Goal: Transaction & Acquisition: Subscribe to service/newsletter

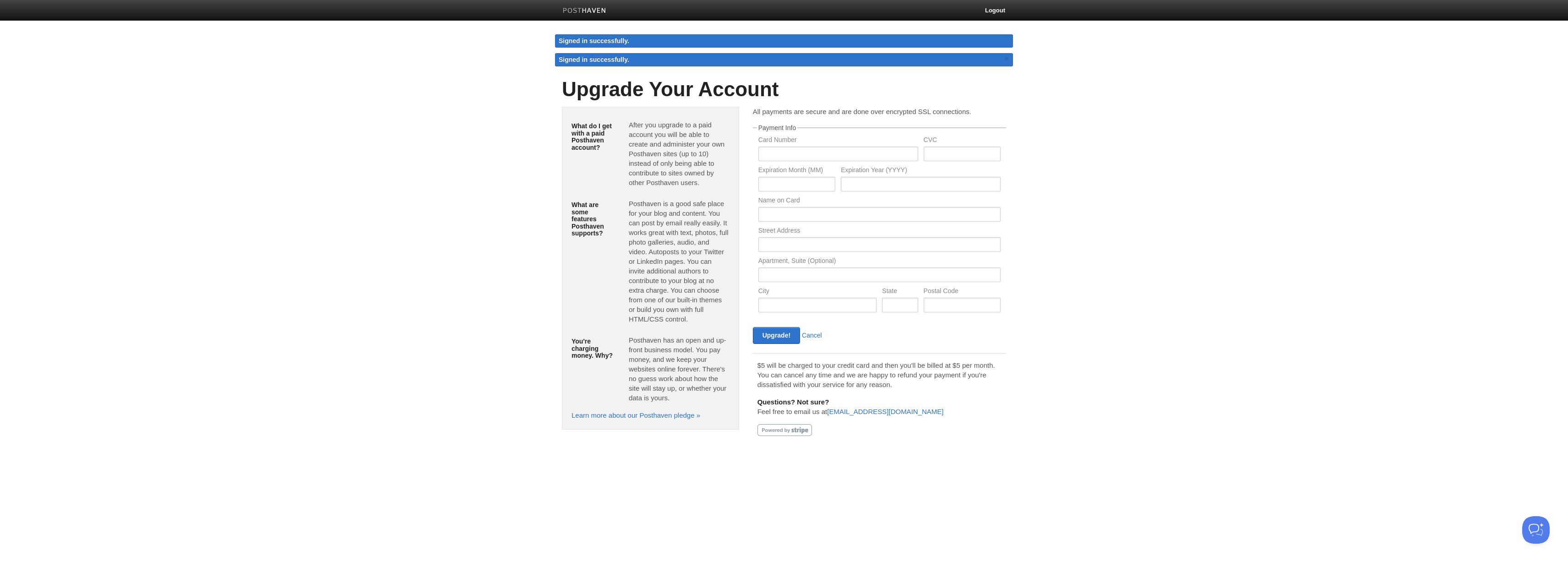
drag, startPoint x: 906, startPoint y: 382, endPoint x: 752, endPoint y: 366, distance: 154.8
click at [752, 366] on div "All payments are secure and are done over encrypted SSL connections. Payment In…" at bounding box center [880, 274] width 267 height 335
drag, startPoint x: 752, startPoint y: 366, endPoint x: 922, endPoint y: 388, distance: 171.4
click at [922, 388] on div "All payments are secure and are done over encrypted SSL connections. Payment In…" at bounding box center [880, 274] width 267 height 335
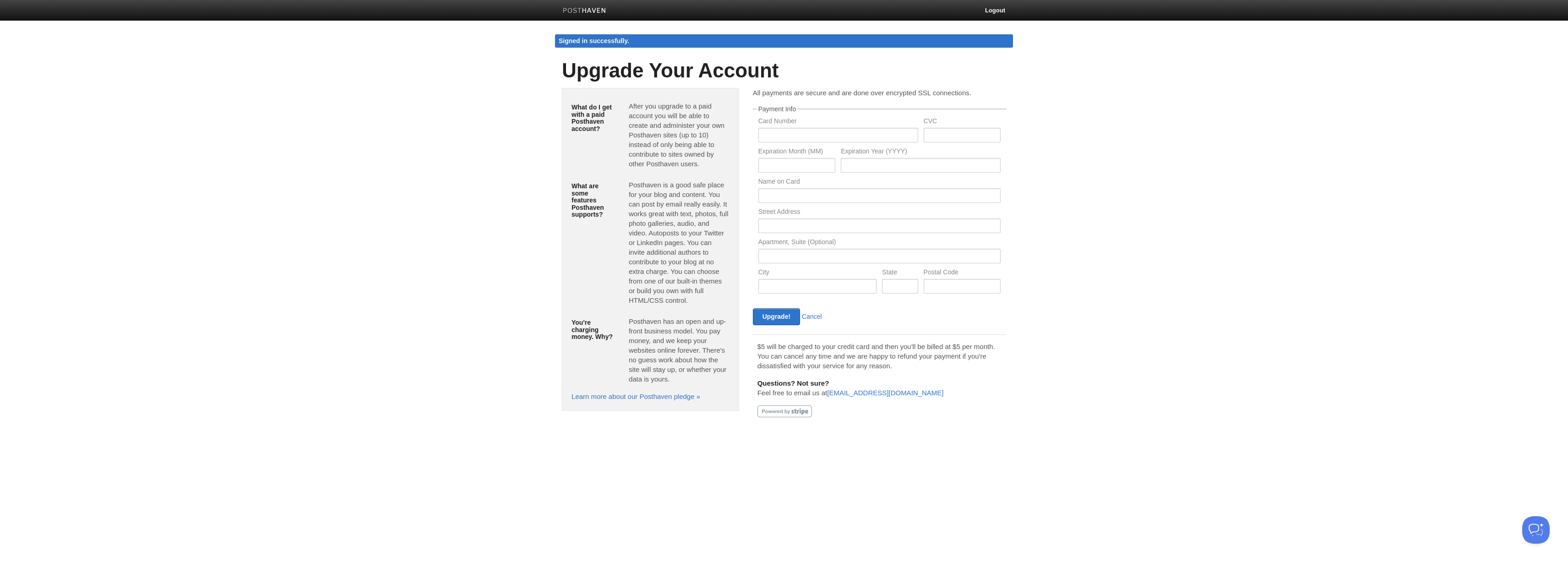
click at [922, 388] on p "Questions? Not sure? Feel free to email us at help@posthaven.com" at bounding box center [879, 388] width 244 height 19
drag, startPoint x: 896, startPoint y: 354, endPoint x: 754, endPoint y: 343, distance: 142.4
click at [754, 343] on div "$5 will be charged to your credit card and then you'll be billed at $5 per mont…" at bounding box center [880, 379] width 253 height 90
click at [788, 132] on input "text" at bounding box center [838, 135] width 160 height 15
type input "371308943637007"
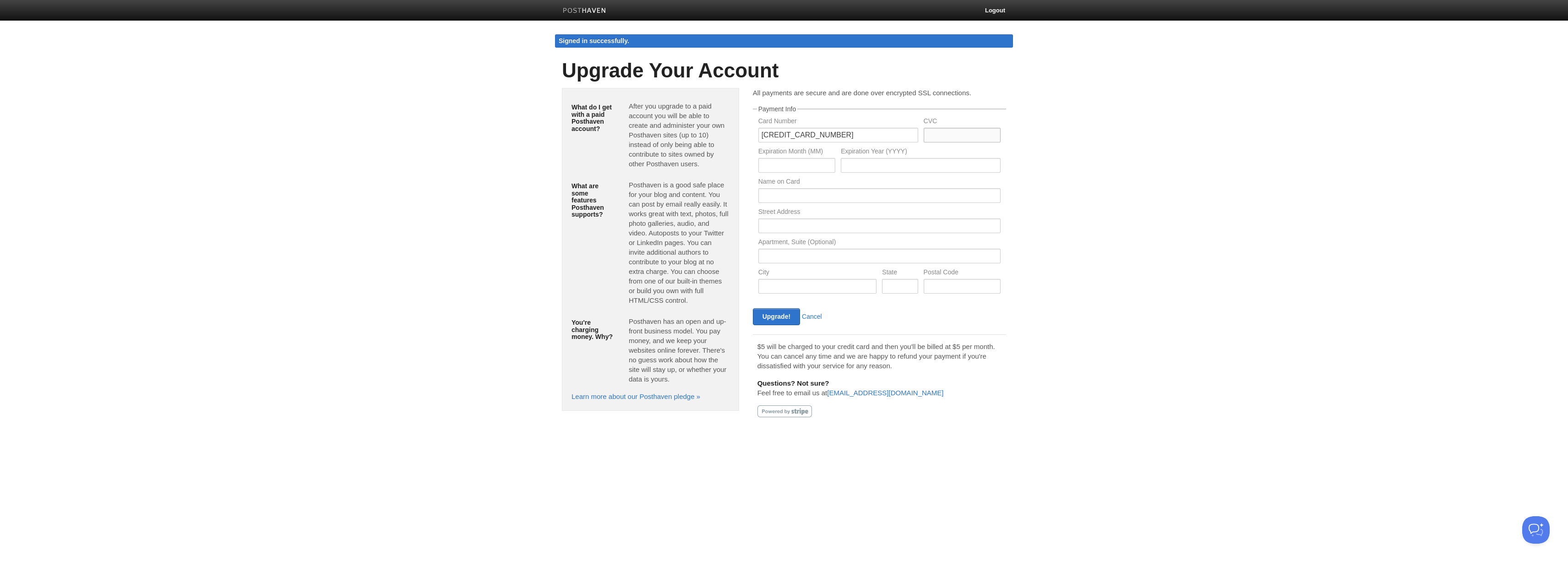
type input "3124"
type input "04"
type input "2028"
type input "Jinal Dalal"
click at [811, 225] on input "text" at bounding box center [880, 226] width 242 height 15
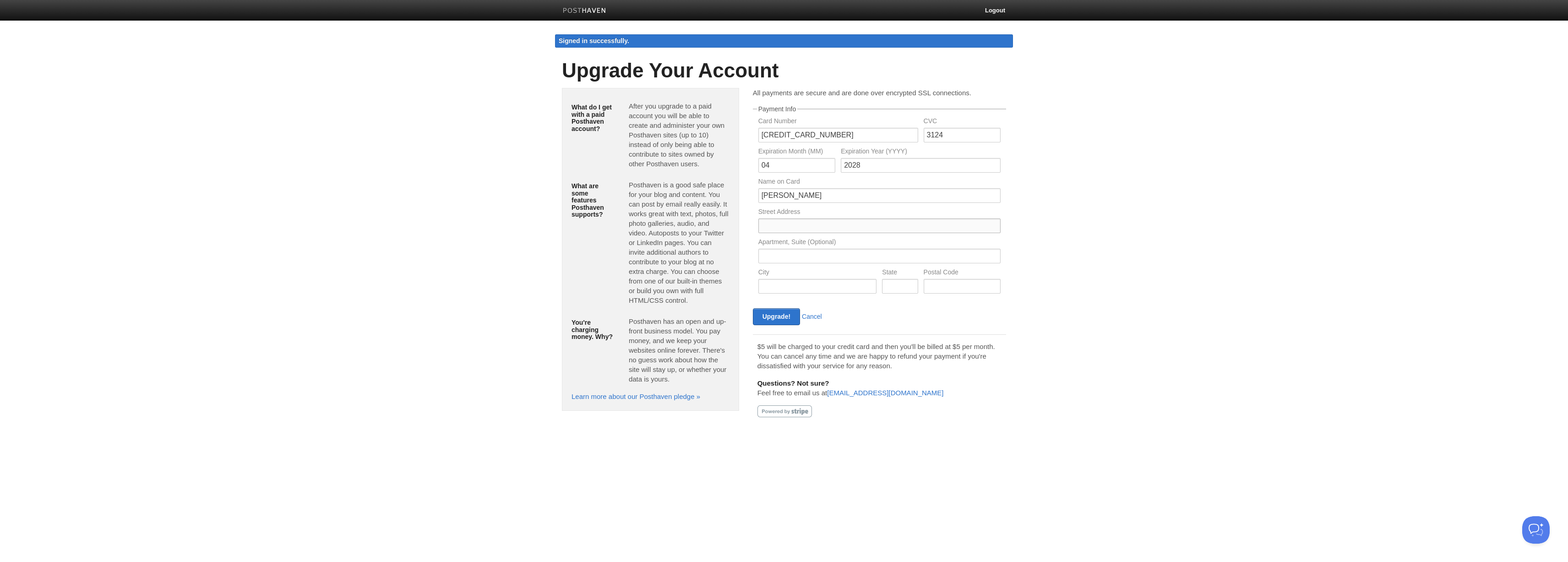
type input "1181 Pimento Avenue"
type input "Sunnyvale"
type input "CA"
type input "94087"
click at [771, 323] on input "Upgrade!" at bounding box center [776, 317] width 47 height 17
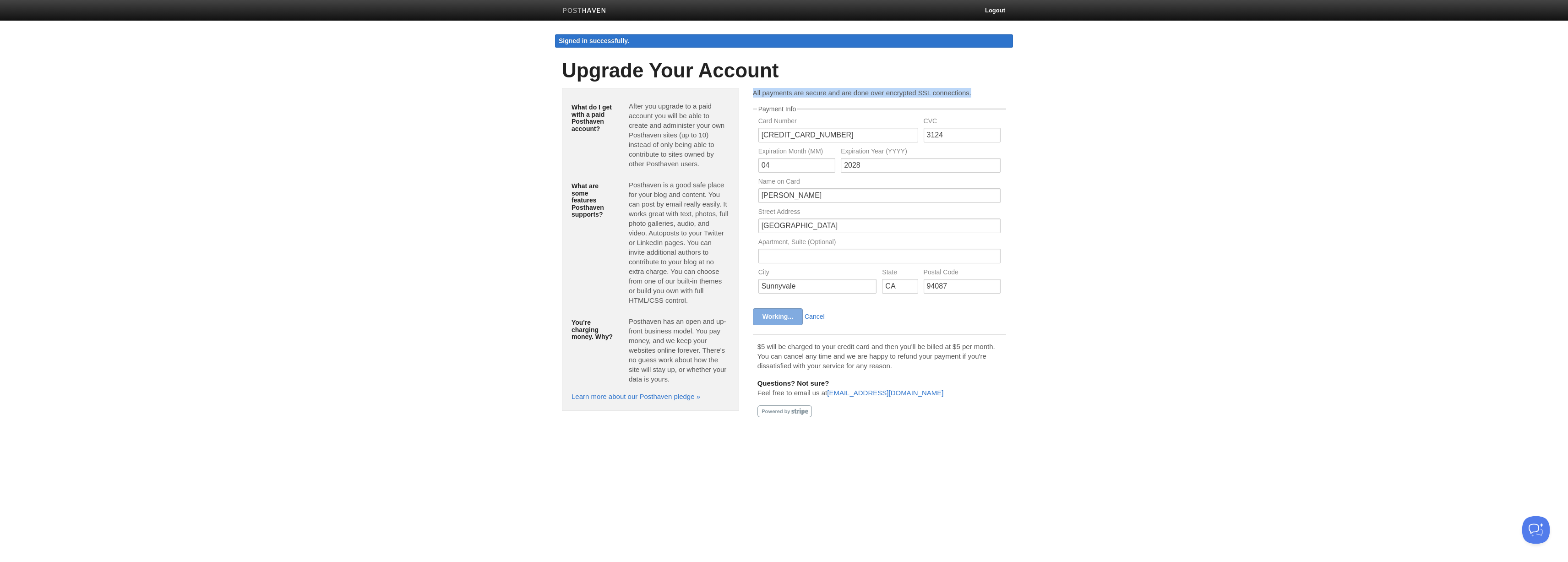
drag, startPoint x: 971, startPoint y: 94, endPoint x: 754, endPoint y: 91, distance: 217.0
click at [754, 91] on p "All payments are secure and are done over encrypted SSL connections." at bounding box center [880, 93] width 253 height 10
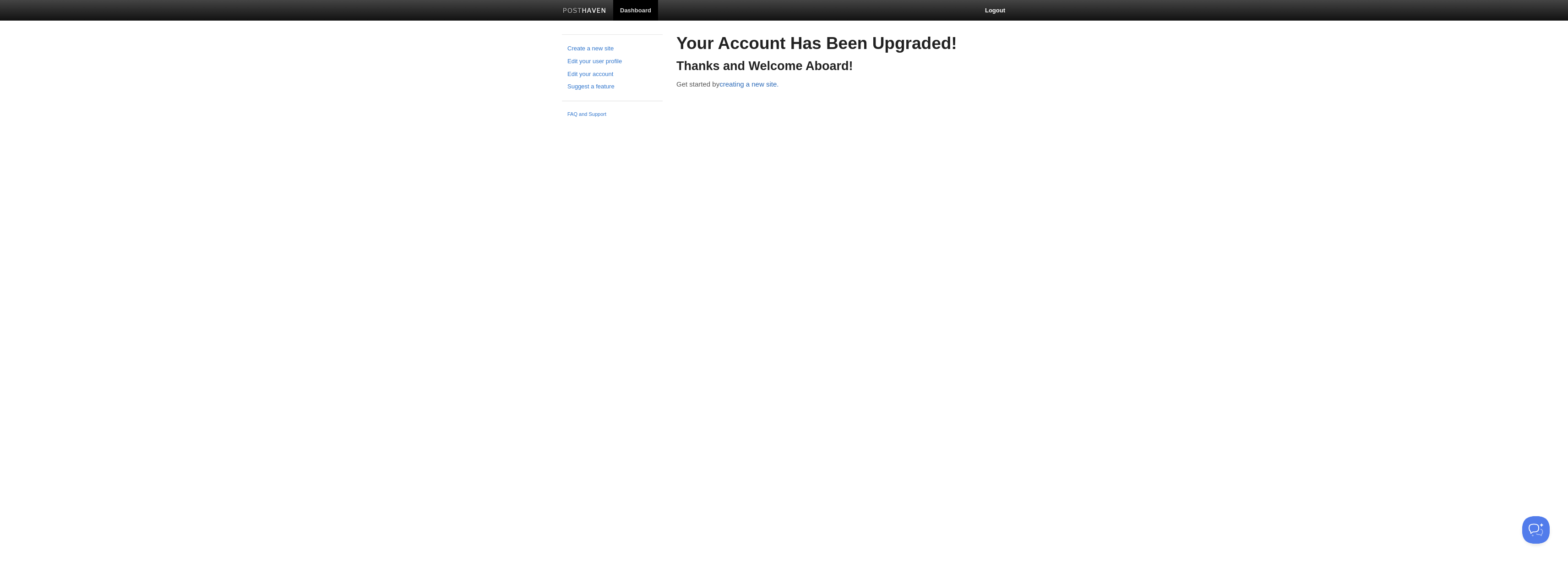
click at [759, 83] on link "creating a new site." at bounding box center [749, 84] width 59 height 8
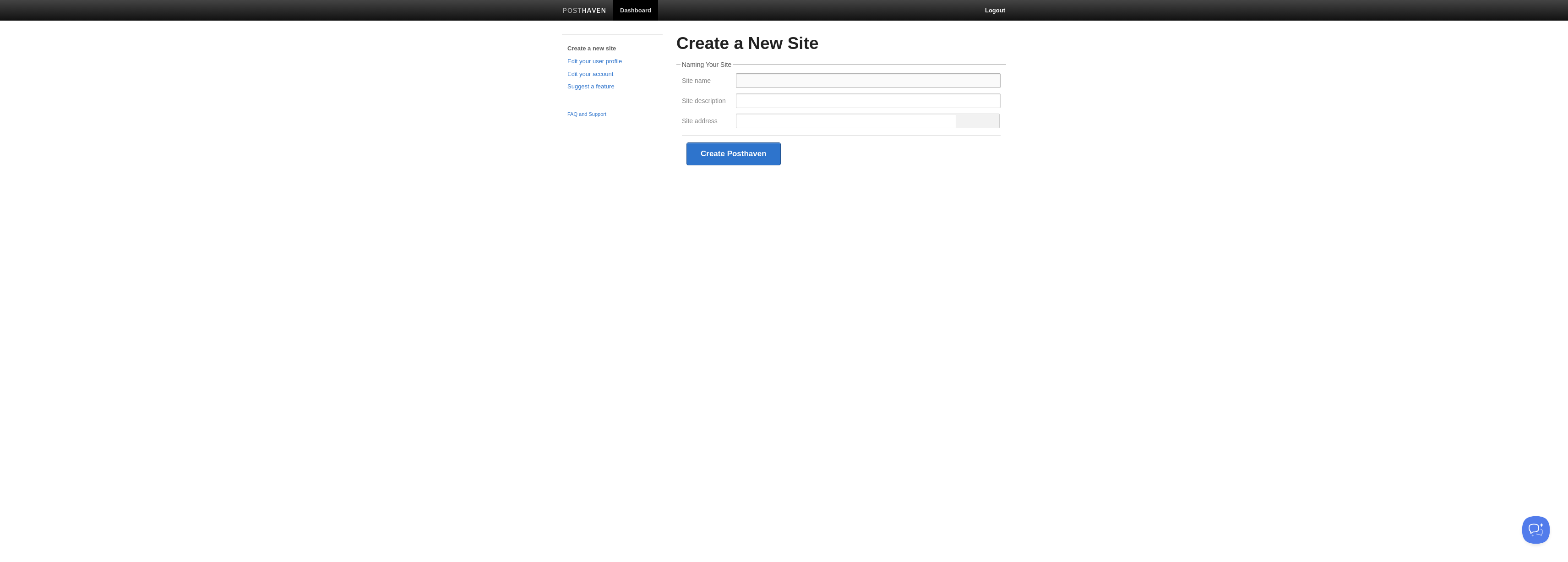
click at [759, 82] on input "Site name" at bounding box center [868, 80] width 265 height 15
type input "[PERSON_NAME]"
type input "All about me!"
type input "[PERSON_NAME]"
click at [754, 164] on button "Create Posthaven" at bounding box center [733, 161] width 94 height 23
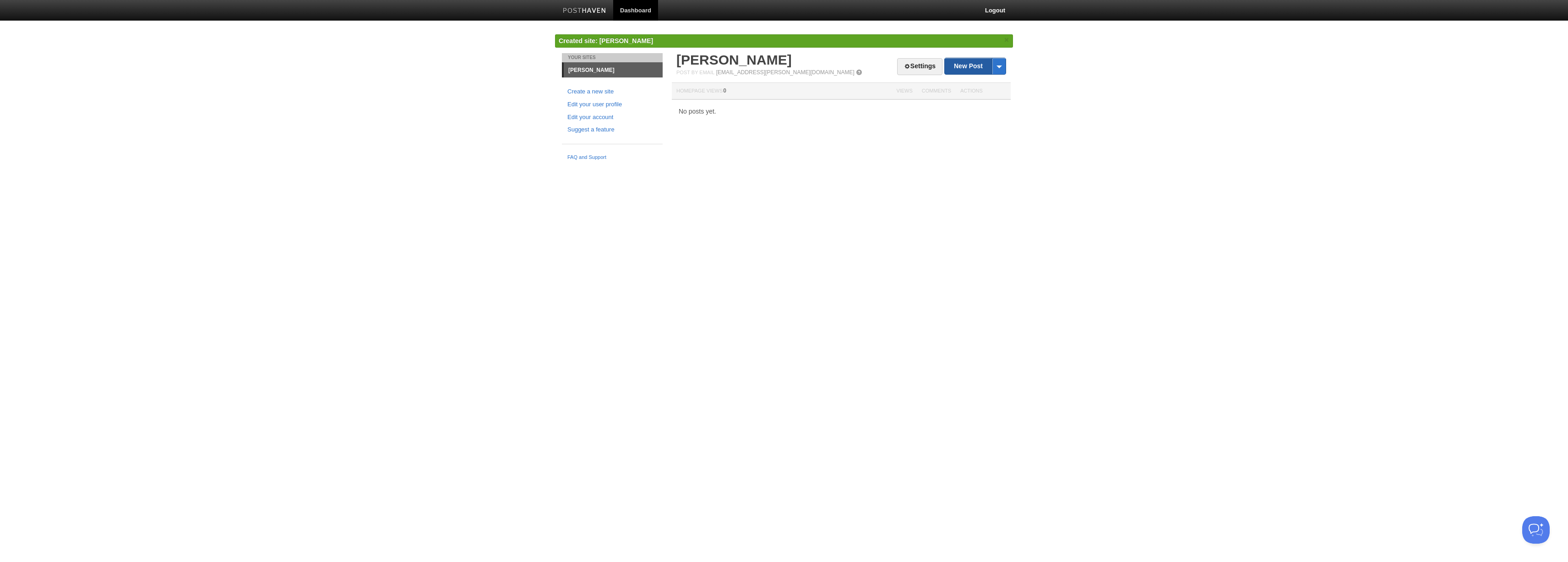
click at [962, 70] on link "New Post" at bounding box center [975, 66] width 61 height 16
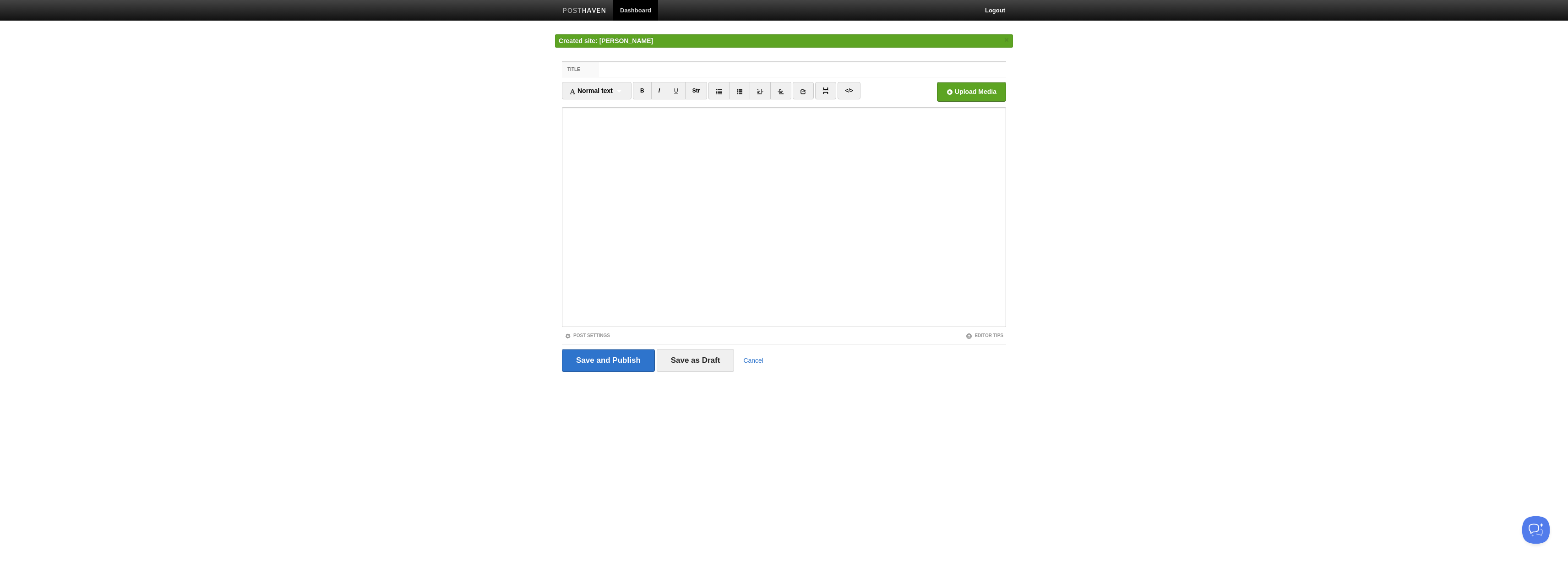
click at [671, 69] on input "Title" at bounding box center [802, 69] width 407 height 15
click at [670, 69] on input "Title" at bounding box center [802, 69] width 407 height 15
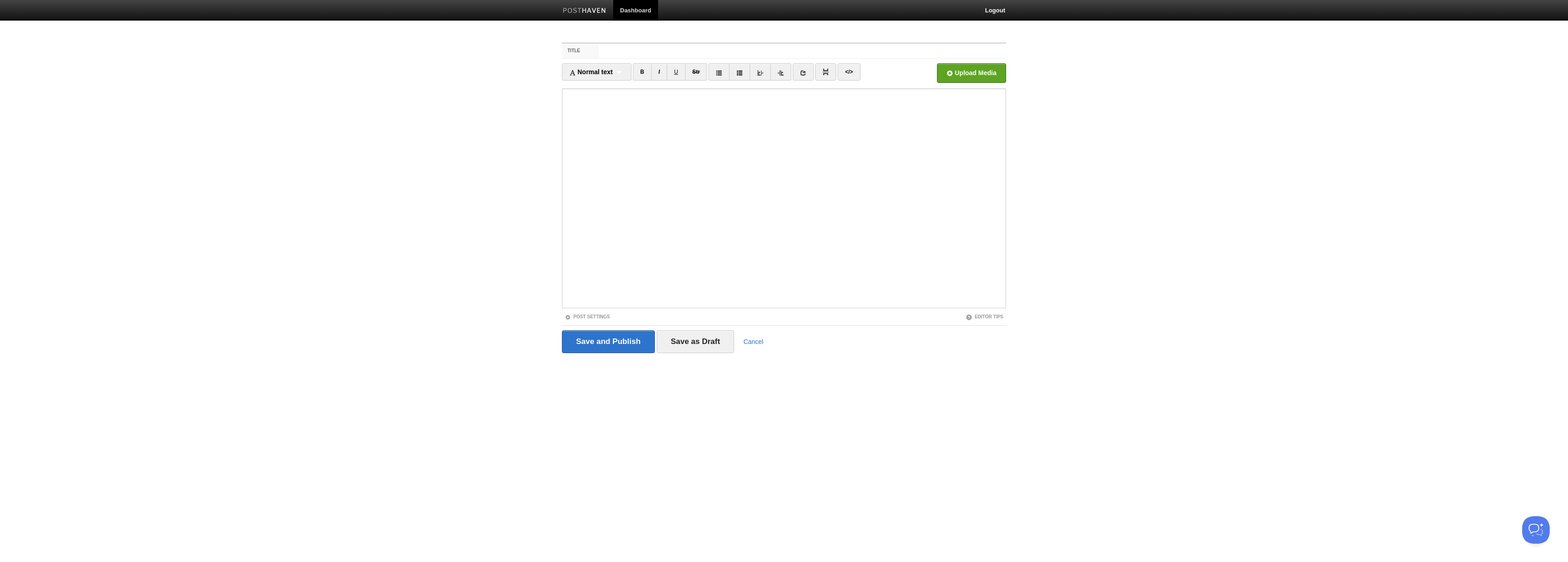
click at [620, 51] on input "Title" at bounding box center [802, 51] width 407 height 15
type input "Test"
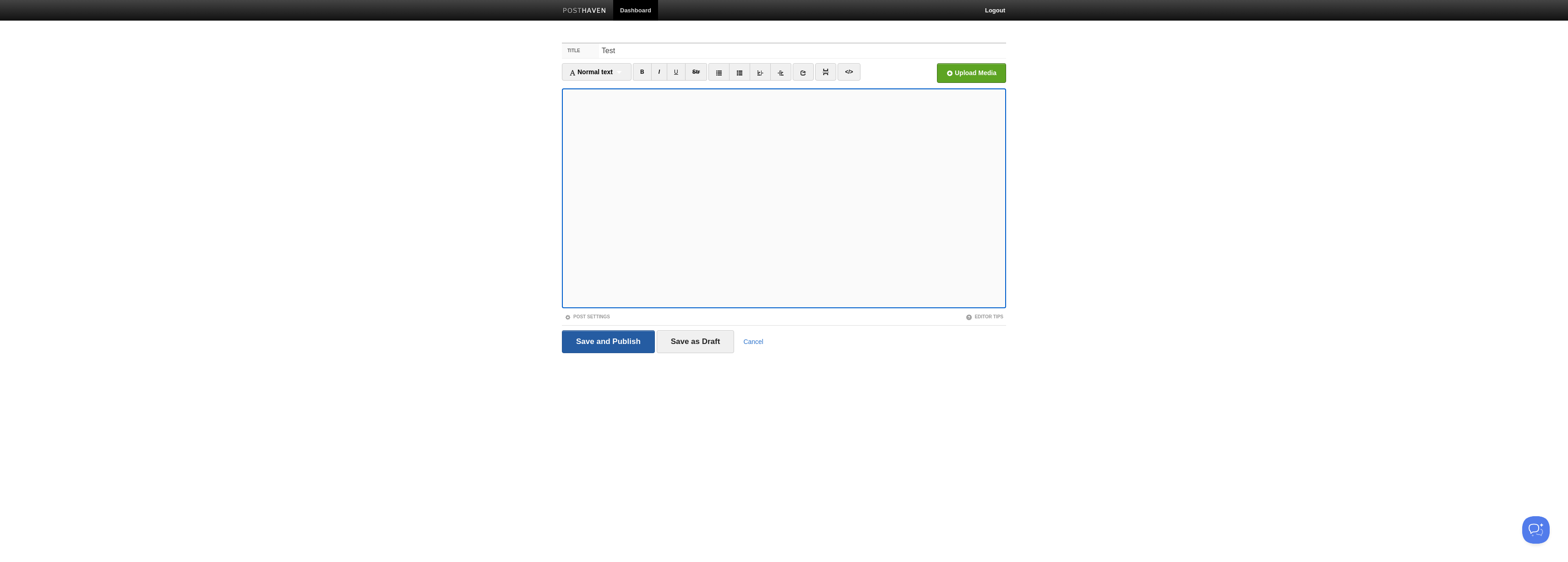
click at [602, 341] on input "Save and Publish" at bounding box center [608, 342] width 93 height 23
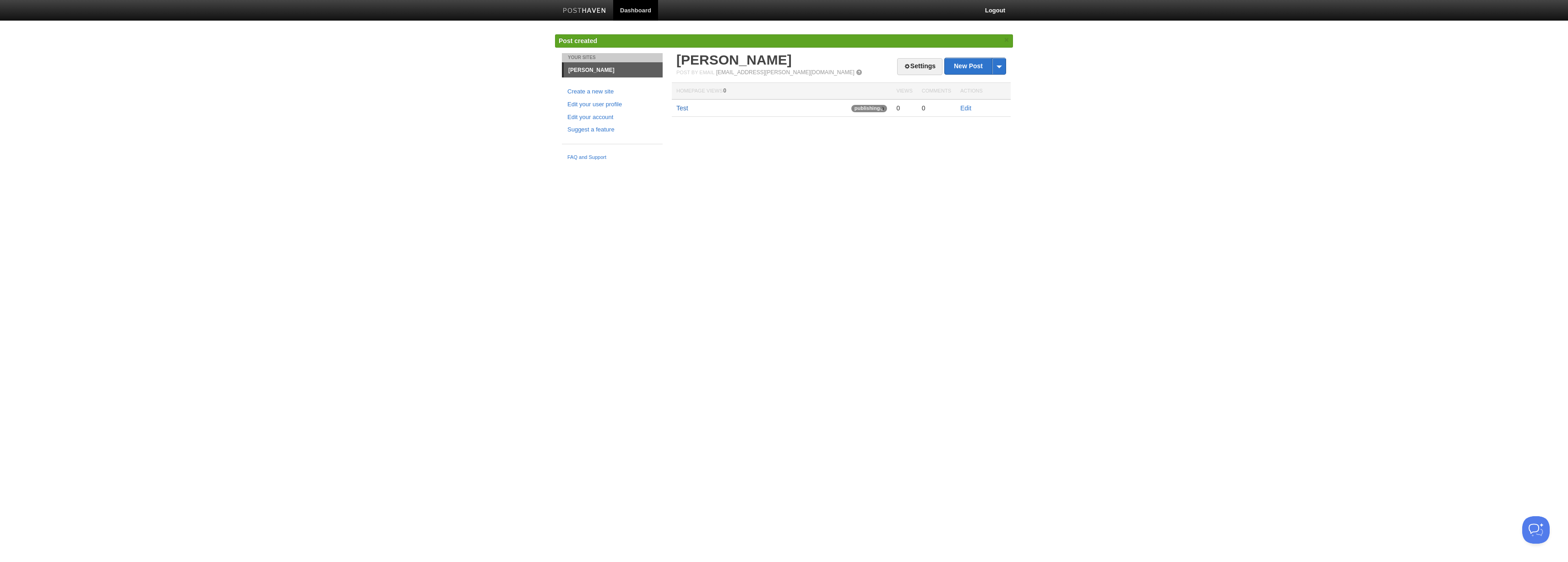
click at [682, 108] on link "Test" at bounding box center [682, 108] width 12 height 7
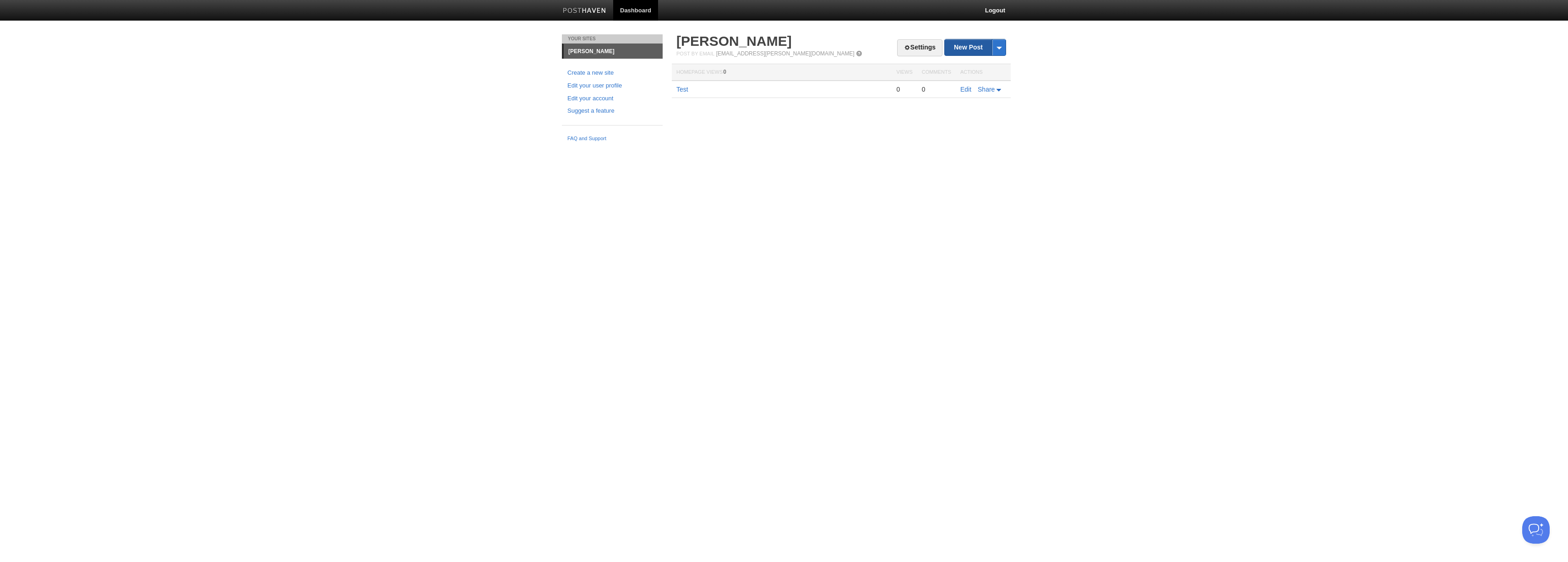
click at [983, 43] on link "New Post" at bounding box center [975, 47] width 61 height 16
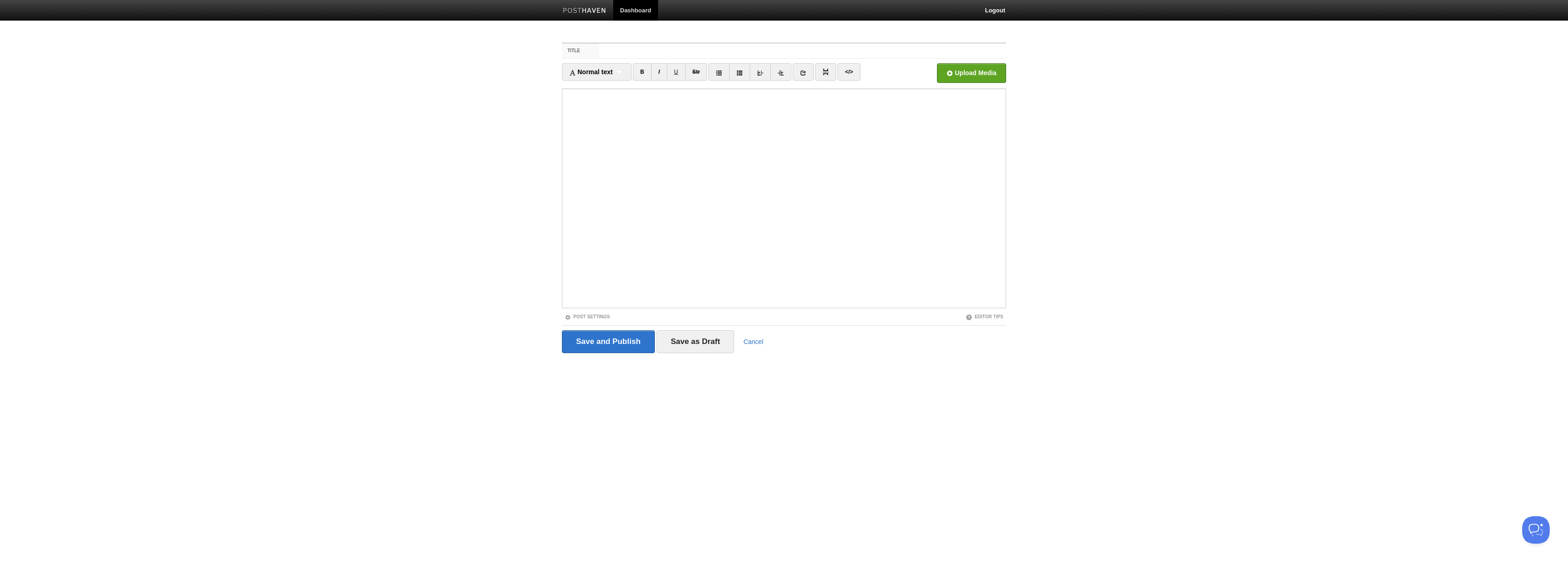
click at [604, 55] on input "Title" at bounding box center [802, 51] width 407 height 15
type input "D"
drag, startPoint x: 742, startPoint y: 44, endPoint x: 733, endPoint y: 46, distance: 9.2
click at [733, 46] on input "Building a next generation datacenter!" at bounding box center [802, 51] width 407 height 15
drag, startPoint x: 732, startPoint y: 49, endPoint x: 565, endPoint y: 47, distance: 167.0
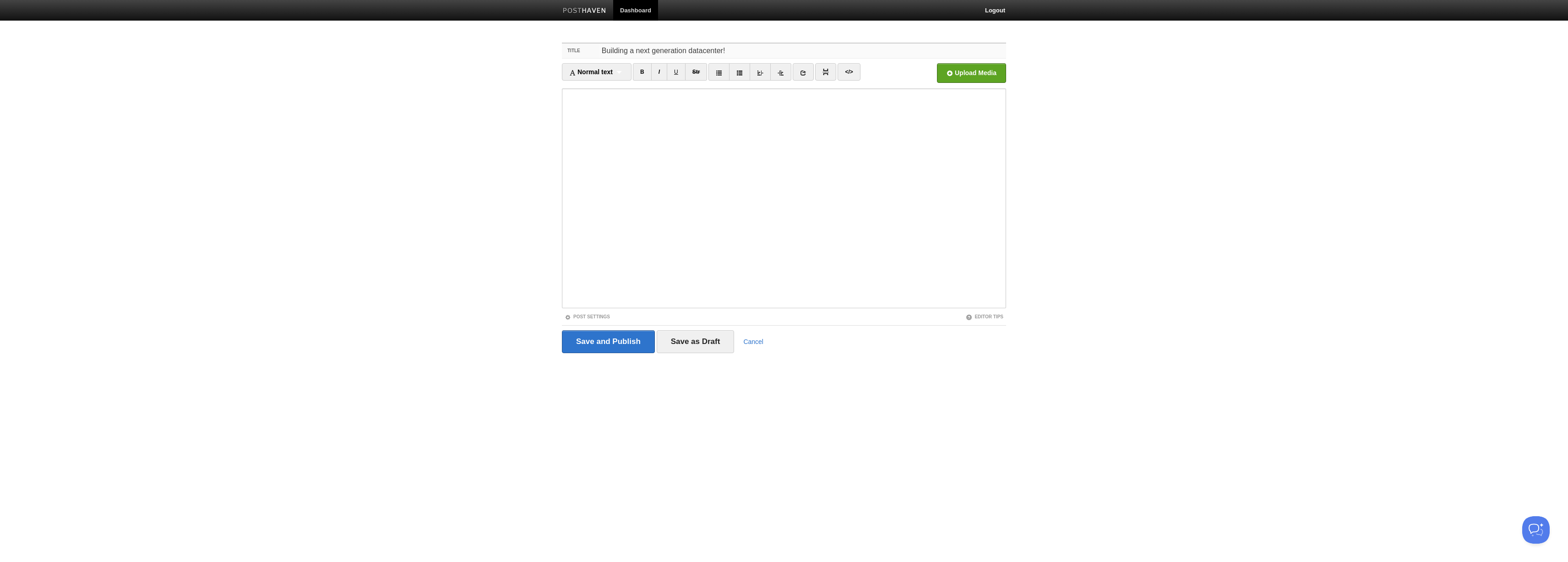
click at [565, 47] on div "Title Building a next generation datacenter!" at bounding box center [784, 51] width 444 height 15
type input "T"
type input "U"
type input "L"
click at [628, 53] on input "Applying learnings" at bounding box center [802, 51] width 407 height 15
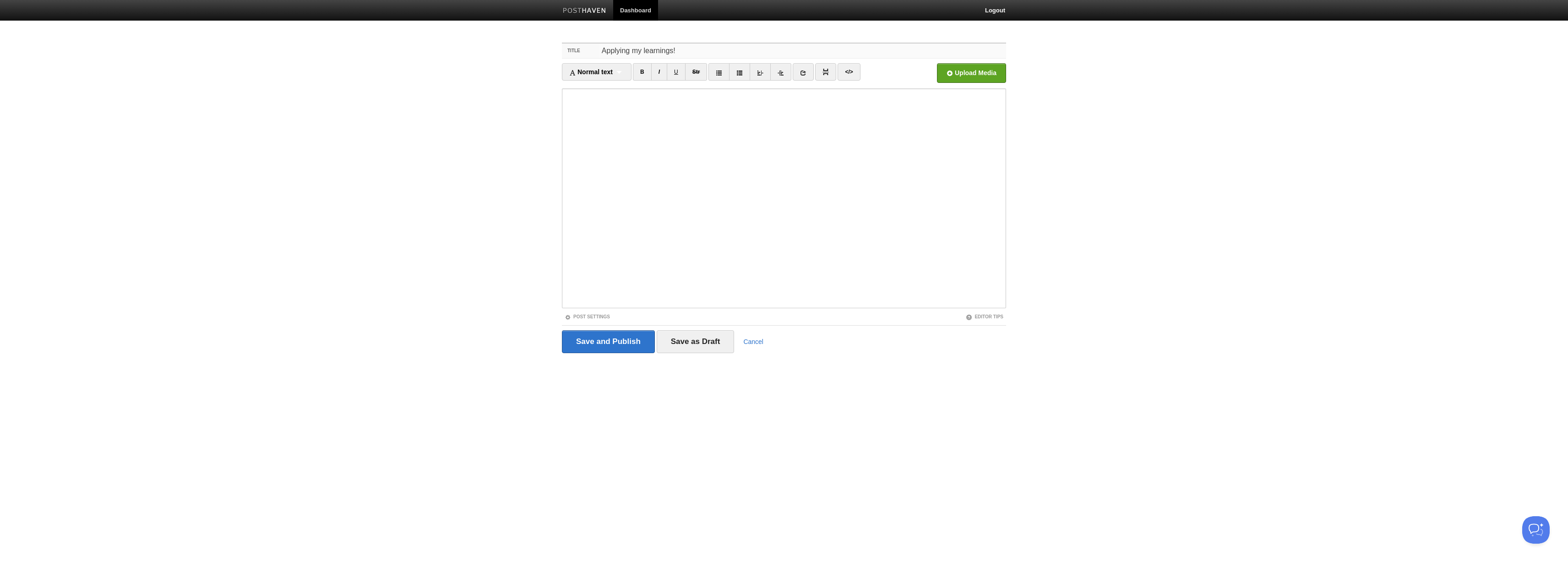
type input "Applying my learnings!"
click at [629, 343] on input "Save and Publish" at bounding box center [608, 342] width 93 height 23
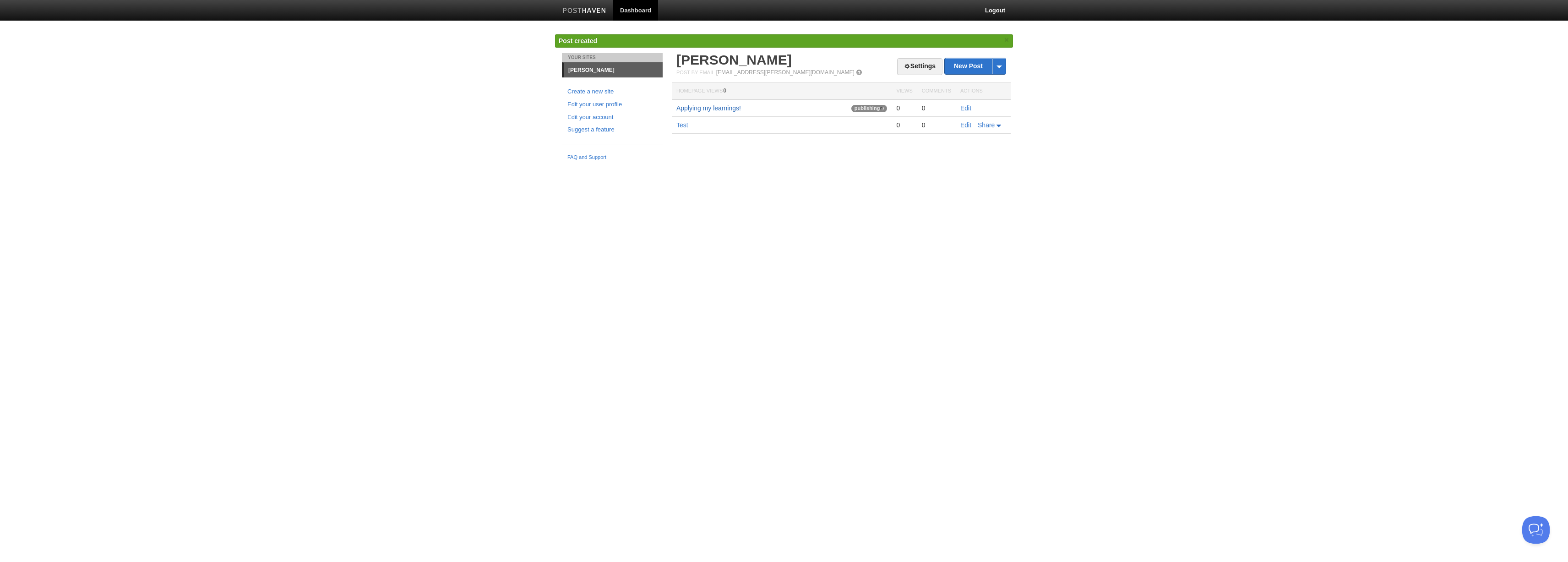
click at [702, 109] on link "Applying my learnings!" at bounding box center [709, 108] width 65 height 7
